Goal: Transaction & Acquisition: Purchase product/service

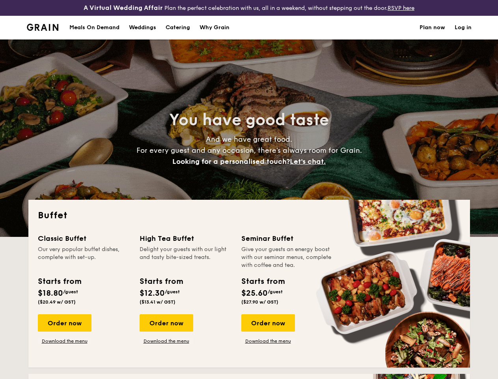
select select
click at [249, 189] on div "You have good taste And we have great food. For every guest and any occasion, t…" at bounding box center [249, 137] width 442 height 197
click at [463, 34] on link "Log in" at bounding box center [463, 28] width 17 height 24
click at [310, 166] on span "Let's chat." at bounding box center [308, 161] width 36 height 9
click at [64, 329] on div "Order now" at bounding box center [65, 322] width 54 height 17
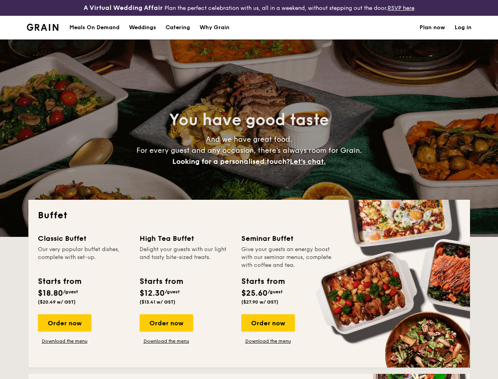
click at [166, 329] on div "Order now" at bounding box center [167, 322] width 54 height 17
click at [268, 329] on div "Order now" at bounding box center [268, 322] width 54 height 17
